Goal: Navigation & Orientation: Find specific page/section

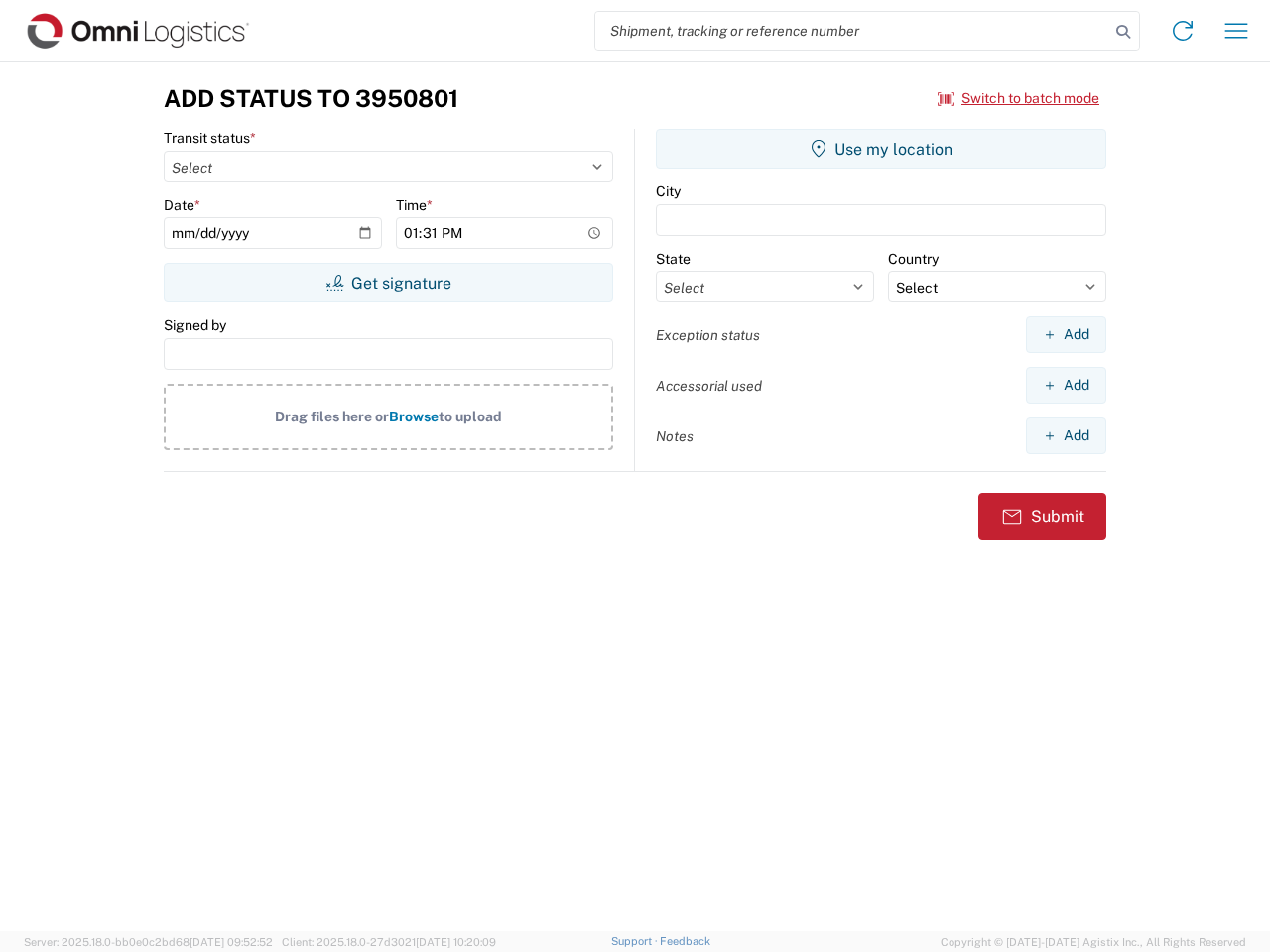
click at [852, 31] on input "search" at bounding box center [852, 31] width 514 height 38
click at [1122, 32] on icon at bounding box center [1122, 32] width 28 height 28
click at [1182, 31] on icon at bounding box center [1182, 31] width 32 height 32
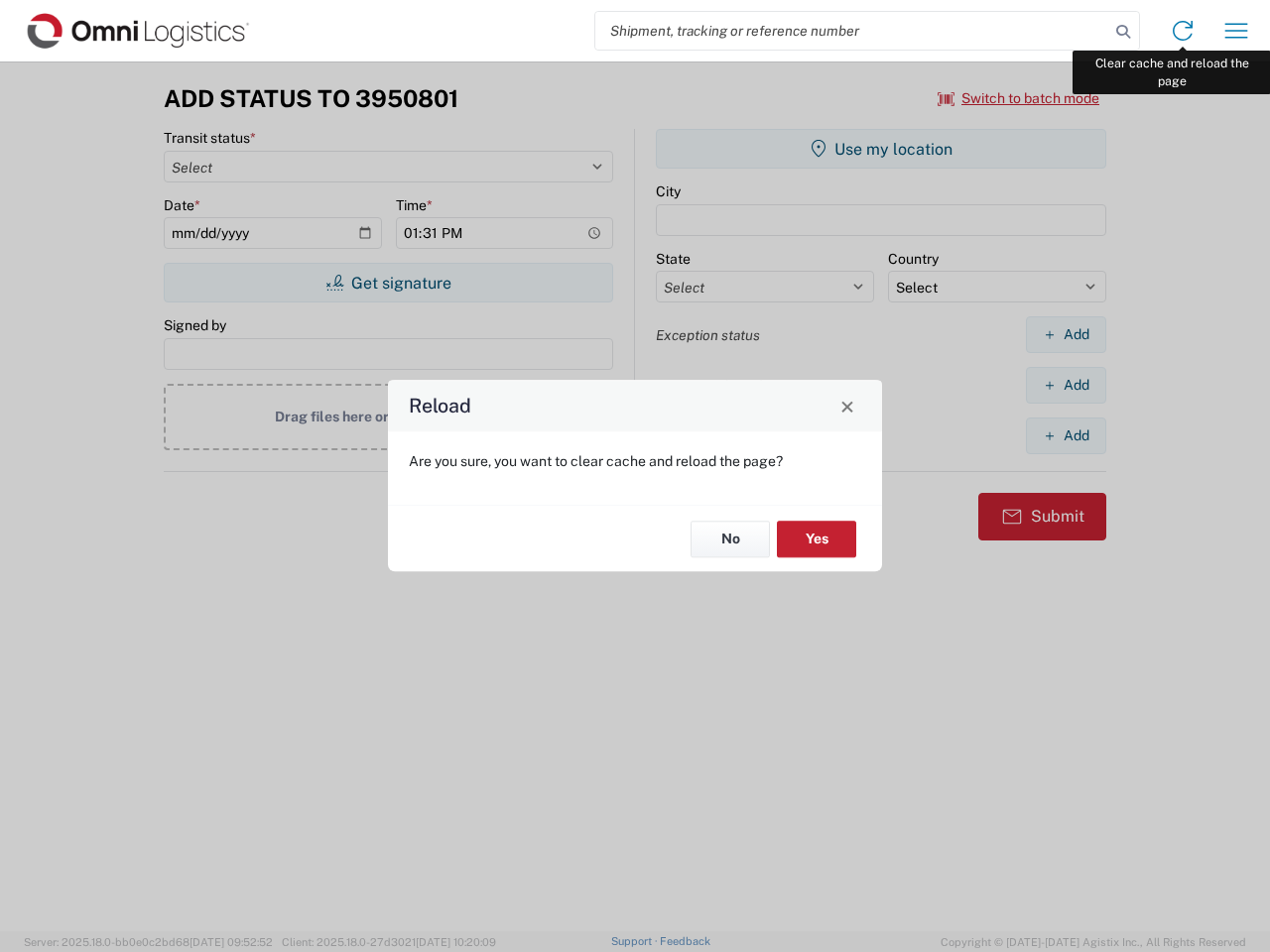
click at [1236, 31] on div "Reload Are you sure, you want to clear cache and reload the page? No Yes" at bounding box center [635, 476] width 1270 height 952
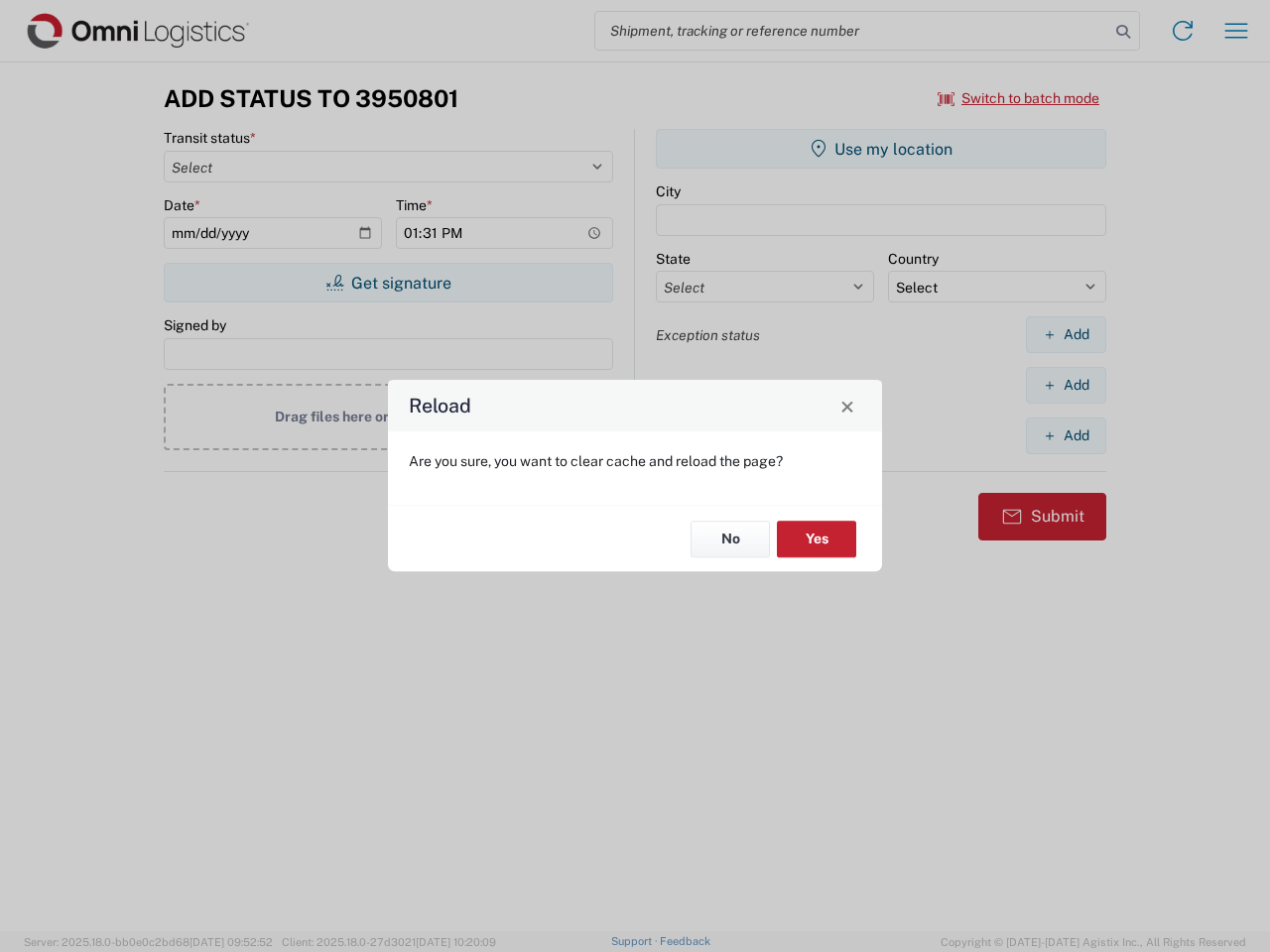
click at [1019, 98] on div "Reload Are you sure, you want to clear cache and reload the page? No Yes" at bounding box center [635, 476] width 1270 height 952
click at [388, 282] on div "Reload Are you sure, you want to clear cache and reload the page? No Yes" at bounding box center [635, 476] width 1270 height 952
click at [881, 149] on div "Reload Are you sure, you want to clear cache and reload the page? No Yes" at bounding box center [635, 476] width 1270 height 952
click at [1065, 334] on div "Reload Are you sure, you want to clear cache and reload the page? No Yes" at bounding box center [635, 476] width 1270 height 952
click at [1065, 385] on div "Reload Are you sure, you want to clear cache and reload the page? No Yes" at bounding box center [635, 476] width 1270 height 952
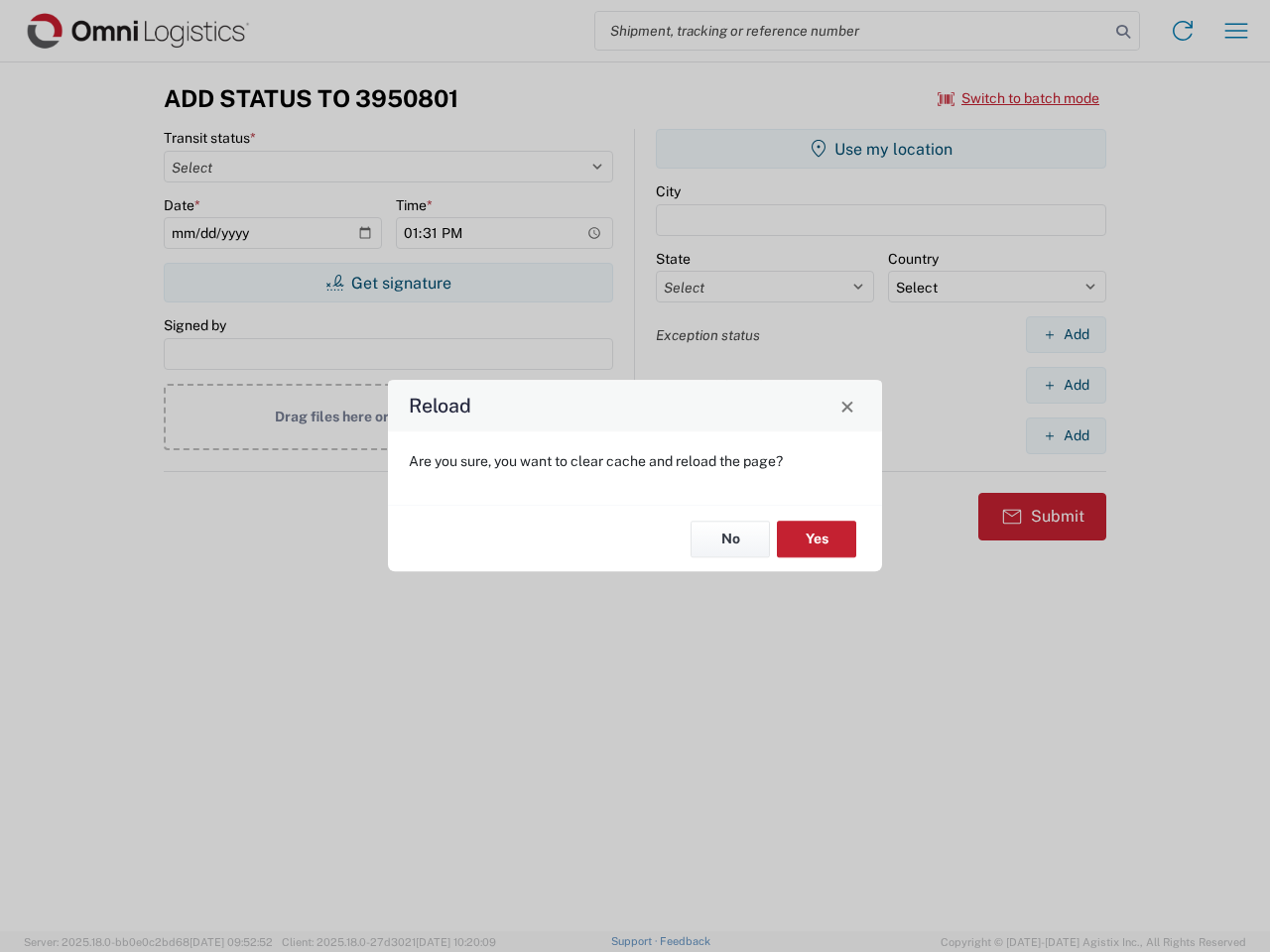
click at [1065, 435] on div "Reload Are you sure, you want to clear cache and reload the page? No Yes" at bounding box center [635, 476] width 1270 height 952
